Goal: Task Accomplishment & Management: Manage account settings

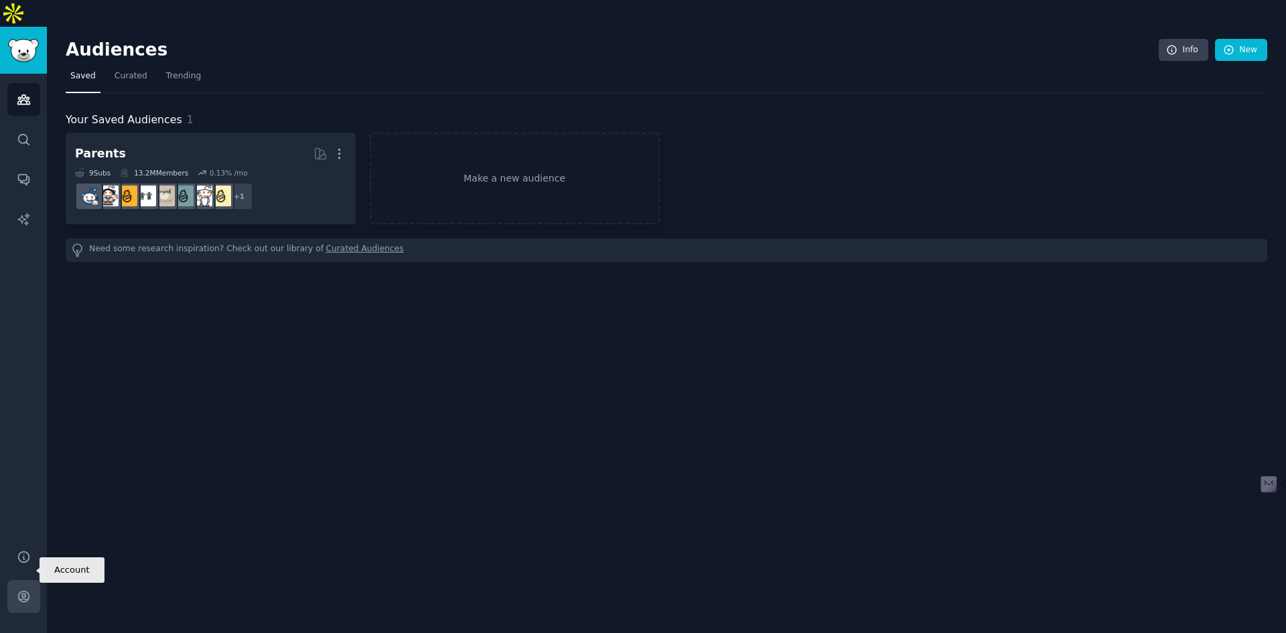
click at [26, 589] on icon "Sidebar" at bounding box center [24, 596] width 14 height 14
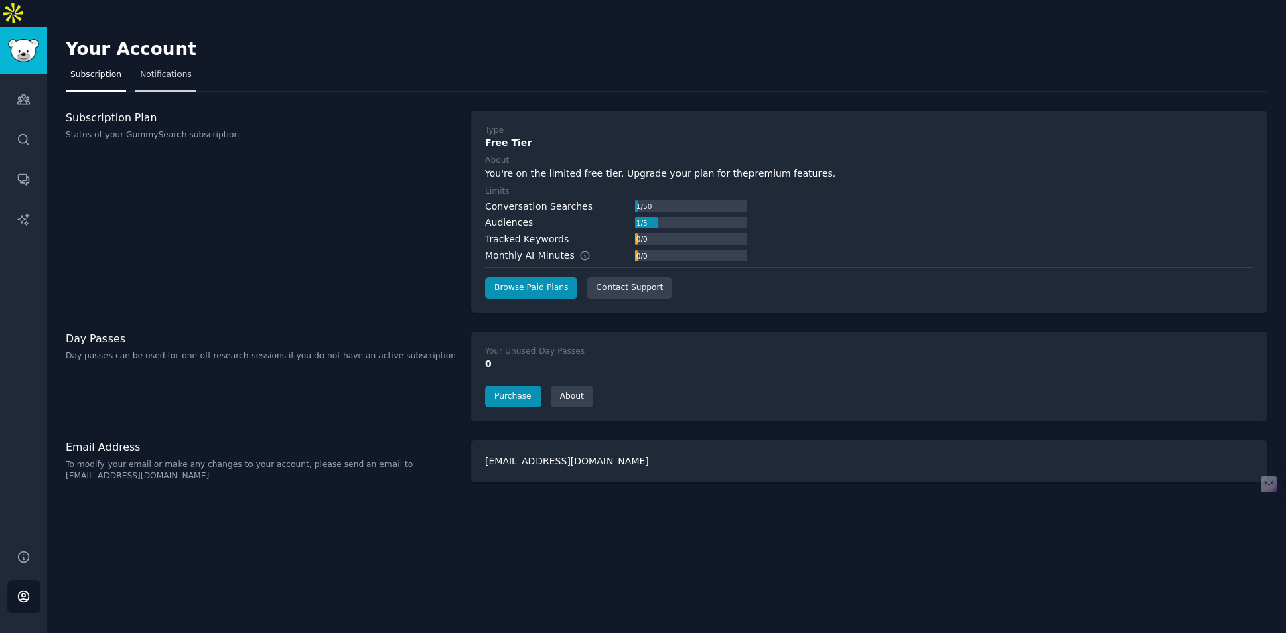
click at [148, 69] on span "Notifications" at bounding box center [166, 75] width 52 height 12
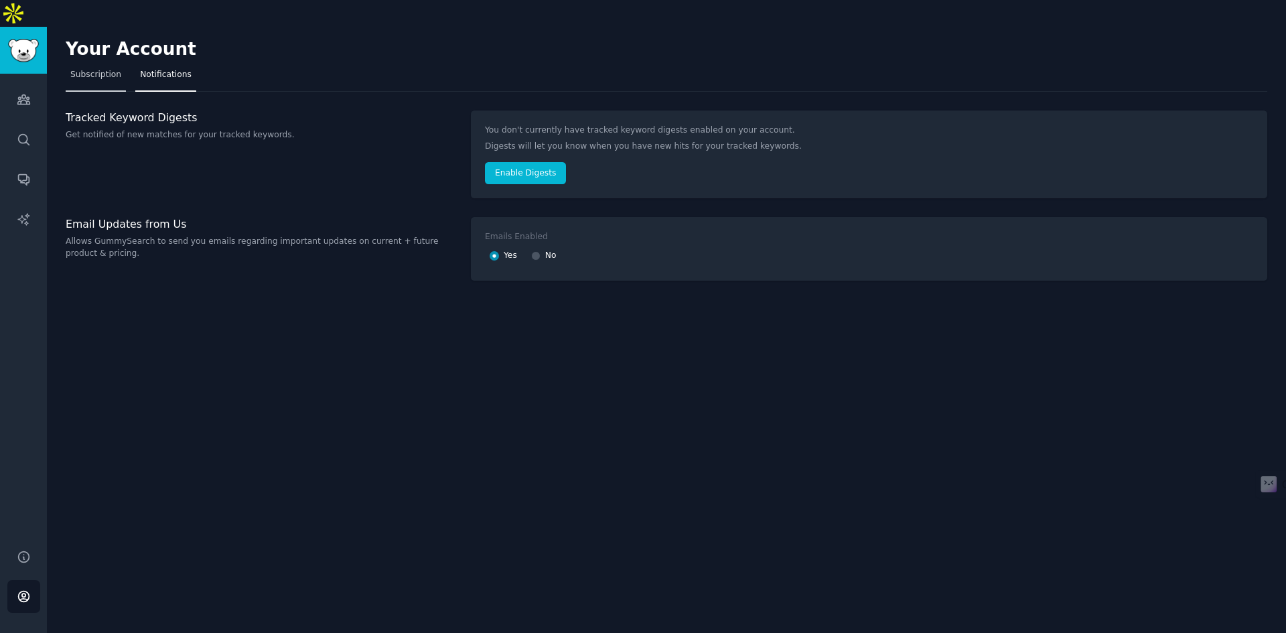
click at [106, 69] on span "Subscription" at bounding box center [95, 75] width 51 height 12
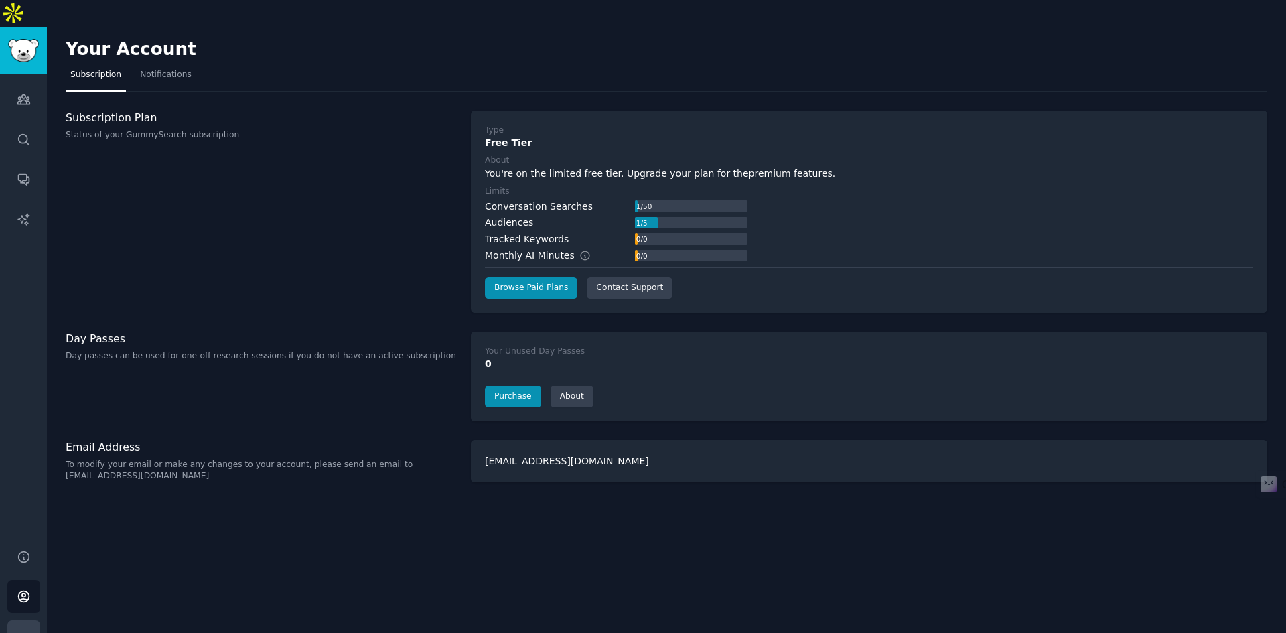
click at [31, 620] on button "More" at bounding box center [23, 636] width 33 height 33
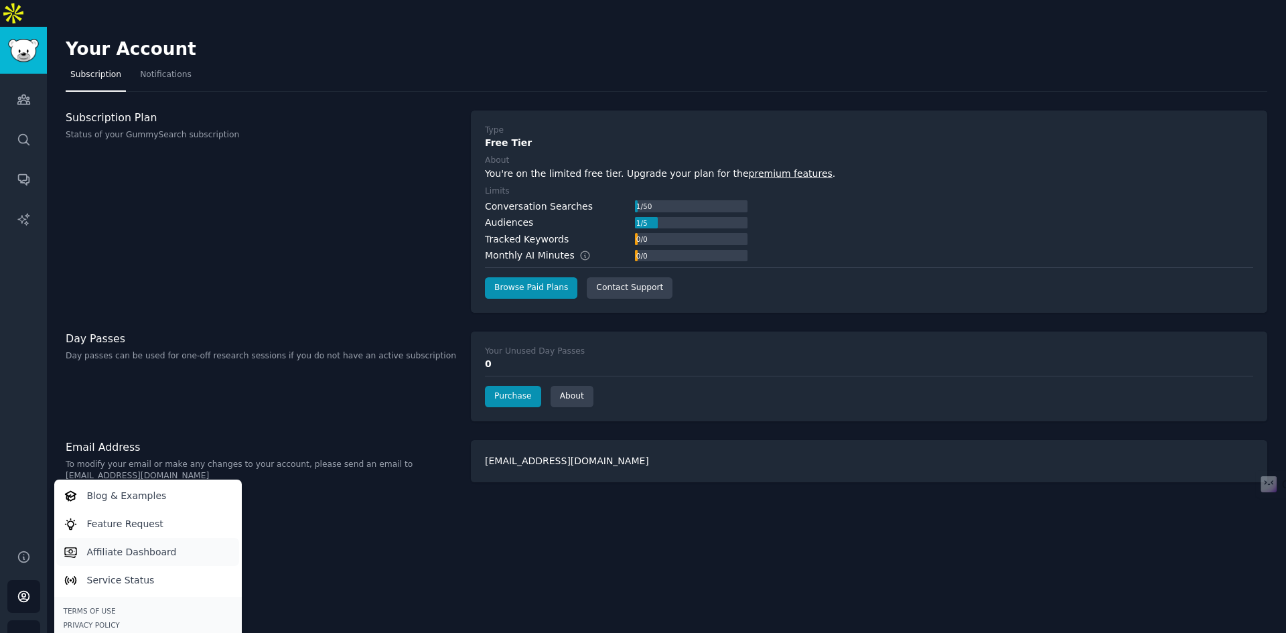
click at [109, 545] on p "Affiliate Dashboard" at bounding box center [132, 552] width 90 height 14
